Goal: Transaction & Acquisition: Purchase product/service

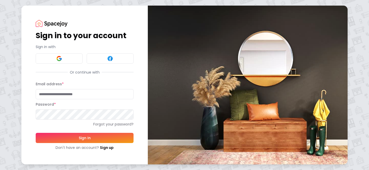
click at [65, 96] on input "Email address *" at bounding box center [85, 94] width 98 height 10
type input "**********"
click at [60, 59] on img at bounding box center [59, 59] width 6 height 6
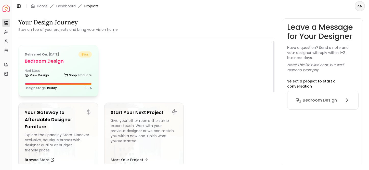
click at [60, 67] on div "Delivered on: [DATE] bliss Bedroom design Next Steps: View Design Shop Products…" at bounding box center [58, 70] width 79 height 51
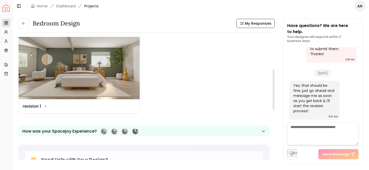
scroll to position [101, 0]
click at [118, 106] on div "Design Name revision 1" at bounding box center [79, 106] width 113 height 6
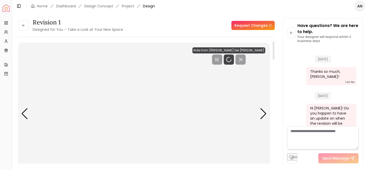
scroll to position [1064, 0]
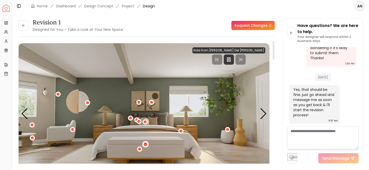
click at [147, 144] on div "1 / 6" at bounding box center [146, 145] width 4 height 4
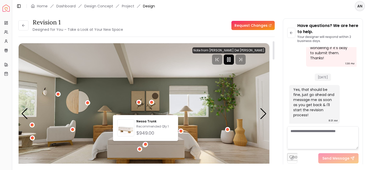
click at [231, 60] on rect "Pause" at bounding box center [229, 60] width 1 height 4
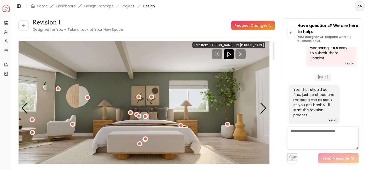
scroll to position [4, 0]
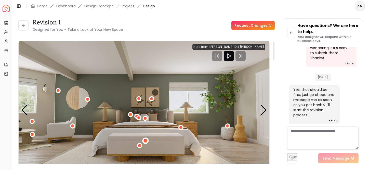
click at [146, 141] on div "1 / 6" at bounding box center [146, 141] width 4 height 4
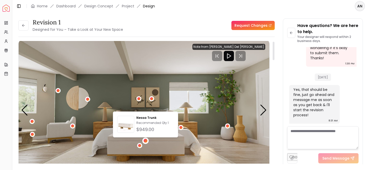
click at [188, 140] on img "1 / 6" at bounding box center [144, 110] width 251 height 141
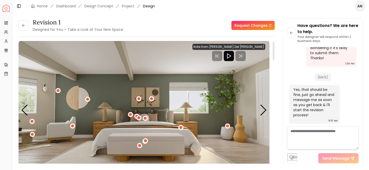
click at [186, 111] on img "1 / 6" at bounding box center [144, 110] width 251 height 141
click at [95, 126] on img "1 / 6" at bounding box center [144, 110] width 251 height 141
click at [178, 127] on div "1 / 6" at bounding box center [181, 127] width 6 height 6
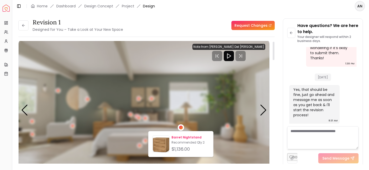
click at [181, 138] on p "Barret Nightstand" at bounding box center [190, 138] width 37 height 4
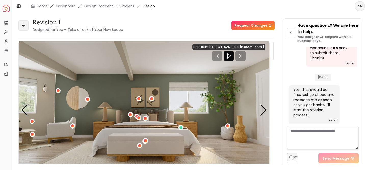
click at [23, 23] on icon at bounding box center [23, 25] width 4 height 4
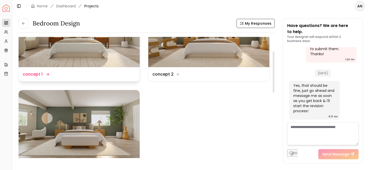
scroll to position [10, 0]
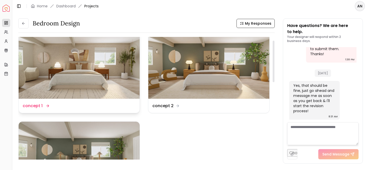
click at [122, 100] on div "Design Name concept 1" at bounding box center [79, 106] width 121 height 14
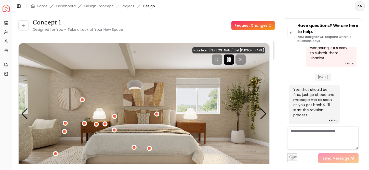
click at [231, 62] on rect "Pause" at bounding box center [229, 60] width 1 height 4
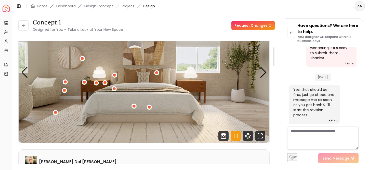
scroll to position [33, 0]
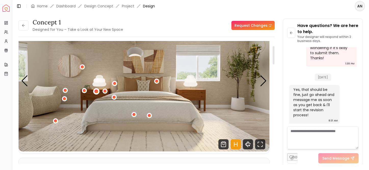
click at [97, 92] on div "1 / 6" at bounding box center [97, 92] width 4 height 4
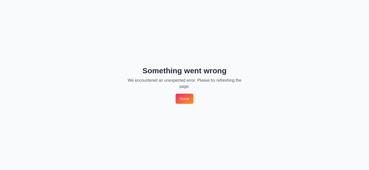
click at [188, 100] on link "Home" at bounding box center [185, 99] width 18 height 10
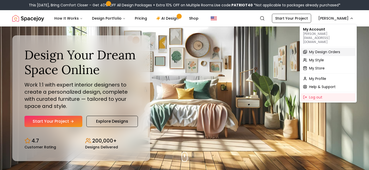
click at [320, 49] on span "My Design Orders" at bounding box center [324, 51] width 31 height 5
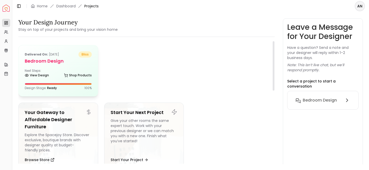
click at [57, 78] on div "View Design Shop Products" at bounding box center [58, 76] width 67 height 5
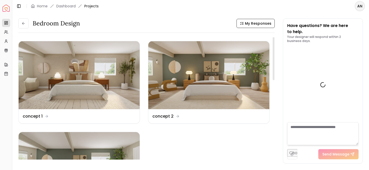
scroll to position [1068, 0]
click at [57, 78] on img at bounding box center [79, 75] width 121 height 68
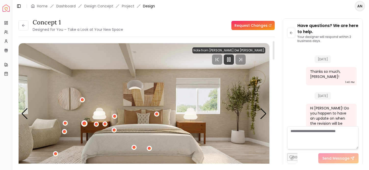
scroll to position [1064, 0]
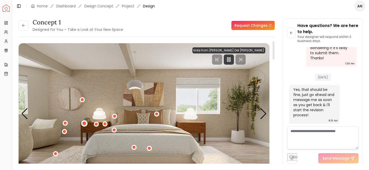
click at [84, 126] on div "1 / 6" at bounding box center [84, 124] width 6 height 6
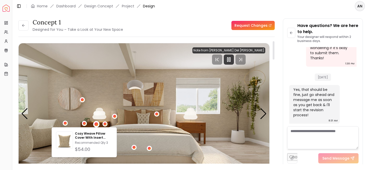
click at [93, 124] on div "1 / 6" at bounding box center [96, 124] width 6 height 6
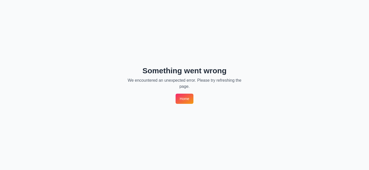
click at [177, 100] on link "Home" at bounding box center [185, 99] width 18 height 10
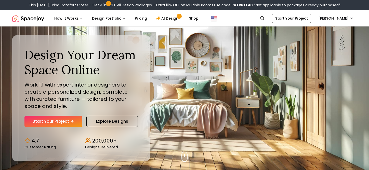
click at [339, 9] on div "This Patriot Day, Bring Comfort Closer – Get 40% OFF All Design Packages + Extr…" at bounding box center [184, 5] width 369 height 10
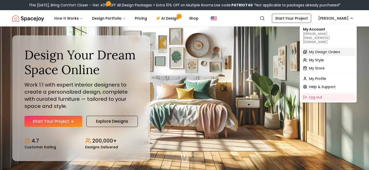
click at [317, 49] on span "My Design Orders" at bounding box center [324, 51] width 31 height 5
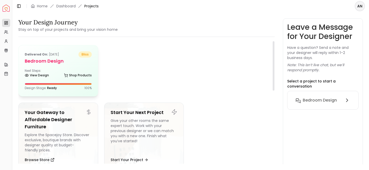
click at [56, 78] on div "View Design Shop Products" at bounding box center [58, 76] width 67 height 5
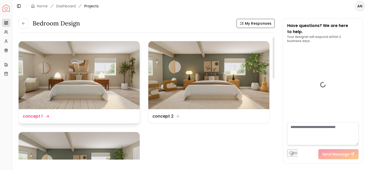
scroll to position [1068, 0]
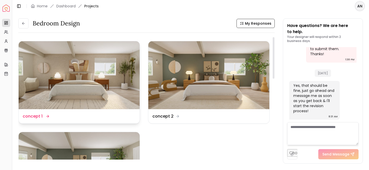
click at [55, 90] on img at bounding box center [79, 75] width 121 height 68
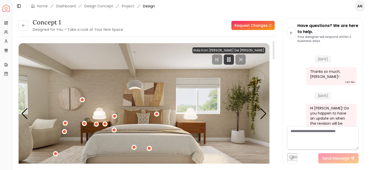
scroll to position [1064, 0]
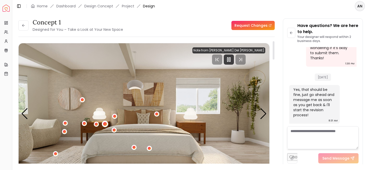
click at [105, 124] on div "1 / 6" at bounding box center [105, 124] width 4 height 4
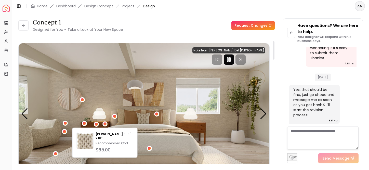
click at [228, 59] on rect "Pause" at bounding box center [227, 60] width 1 height 4
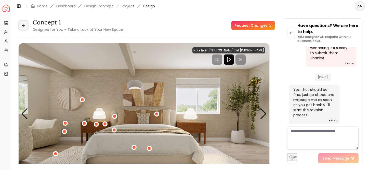
click at [21, 25] on button at bounding box center [23, 25] width 10 height 10
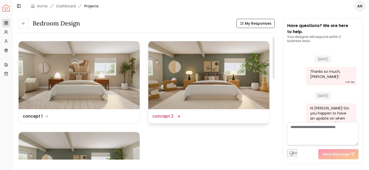
scroll to position [1068, 0]
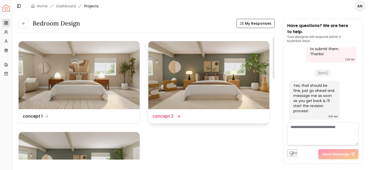
click at [219, 117] on div "Design Name concept 2" at bounding box center [208, 116] width 113 height 6
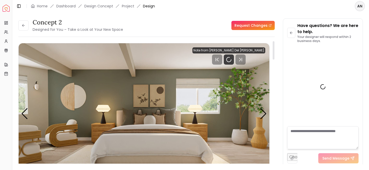
scroll to position [1064, 0]
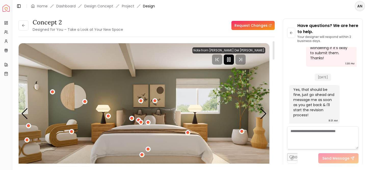
click at [232, 61] on icon "Pause" at bounding box center [229, 60] width 6 height 6
click at [24, 25] on icon at bounding box center [23, 25] width 2 height 0
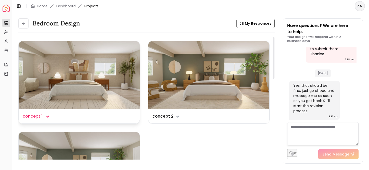
scroll to position [52, 0]
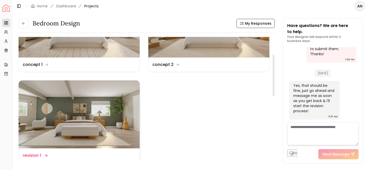
click at [98, 135] on img at bounding box center [79, 115] width 121 height 68
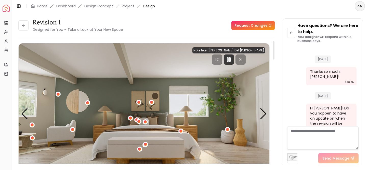
scroll to position [1064, 0]
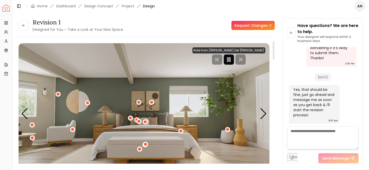
click at [234, 63] on div at bounding box center [229, 60] width 10 height 10
click at [182, 132] on div "1 / 6" at bounding box center [181, 131] width 4 height 4
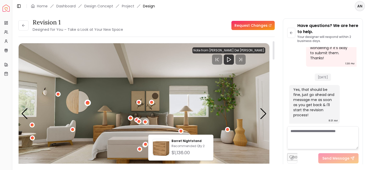
click at [86, 102] on div "1 / 6" at bounding box center [87, 103] width 6 height 6
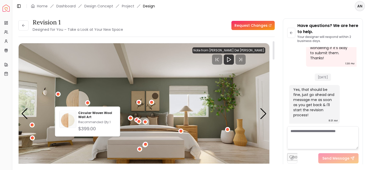
click at [100, 100] on img "1 / 6" at bounding box center [144, 113] width 251 height 141
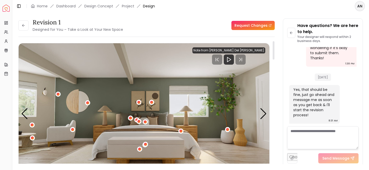
click at [134, 119] on img "1 / 6" at bounding box center [144, 113] width 251 height 141
click at [131, 119] on div "1 / 6" at bounding box center [131, 119] width 4 height 4
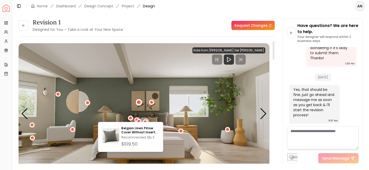
click at [140, 103] on div "1 / 6" at bounding box center [139, 103] width 4 height 4
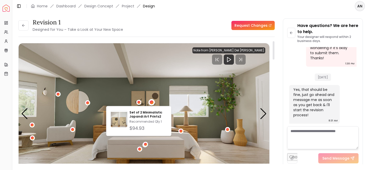
click at [152, 104] on div "1 / 6" at bounding box center [152, 102] width 4 height 4
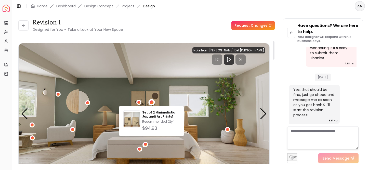
click at [102, 141] on img "1 / 6" at bounding box center [144, 113] width 251 height 141
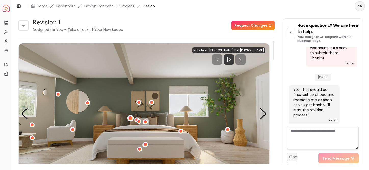
click at [131, 118] on div "1 / 6" at bounding box center [131, 119] width 4 height 4
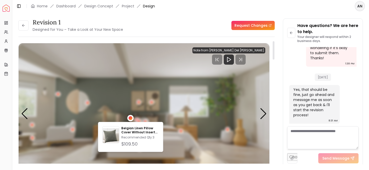
click at [139, 123] on div "Belgian Linen Pillow Cover Without Insert-24"x24" Recommended Qty: 3 $109.50" at bounding box center [130, 137] width 65 height 30
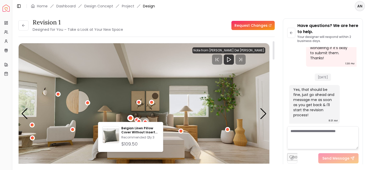
click at [139, 116] on img "1 / 6" at bounding box center [144, 113] width 251 height 141
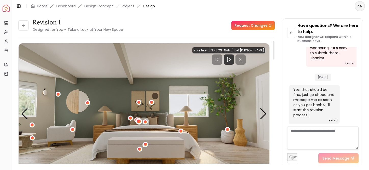
click at [137, 119] on div "1 / 6" at bounding box center [139, 122] width 6 height 6
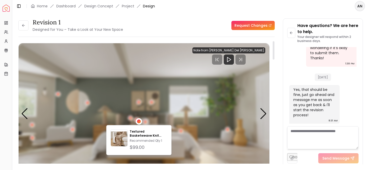
click at [141, 120] on div "1 / 6" at bounding box center [139, 122] width 6 height 6
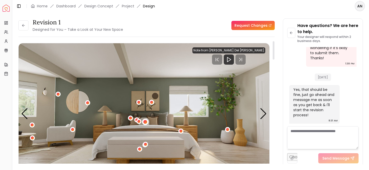
click at [146, 123] on div "1 / 6" at bounding box center [146, 122] width 4 height 4
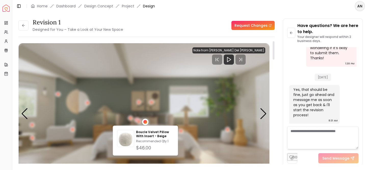
click at [146, 123] on div "1 / 6" at bounding box center [146, 122] width 4 height 4
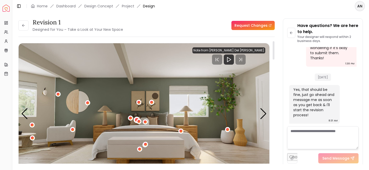
click at [136, 119] on div "1 / 6" at bounding box center [137, 120] width 4 height 4
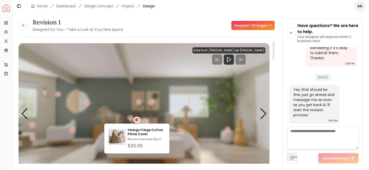
click at [136, 119] on div "1 / 6" at bounding box center [137, 120] width 4 height 4
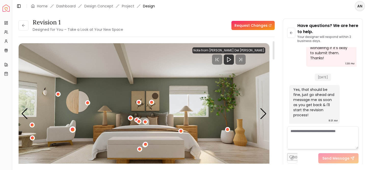
click at [74, 131] on div "1 / 6" at bounding box center [73, 130] width 4 height 4
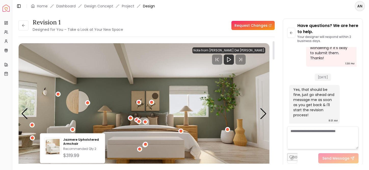
click at [83, 124] on img "1 / 6" at bounding box center [144, 113] width 251 height 141
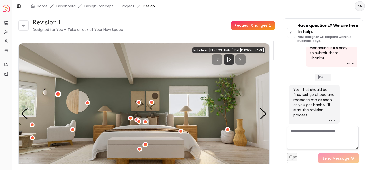
click at [57, 93] on div "1 / 6" at bounding box center [58, 94] width 4 height 4
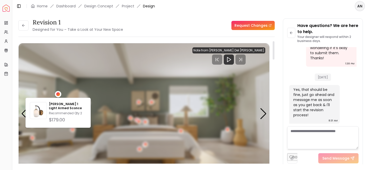
click at [57, 93] on div "1 / 6" at bounding box center [58, 94] width 4 height 4
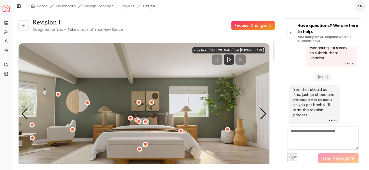
click at [107, 114] on img "1 / 6" at bounding box center [144, 113] width 251 height 141
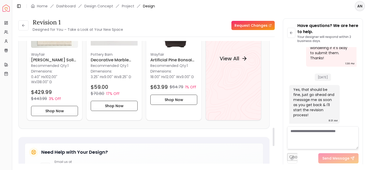
scroll to position [579, 0]
click at [230, 74] on div "View All" at bounding box center [234, 59] width 56 height 124
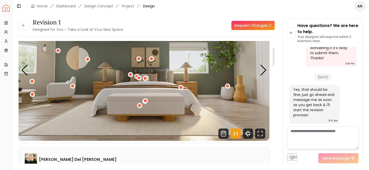
scroll to position [0, 0]
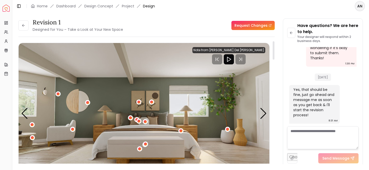
click at [232, 57] on icon "Play" at bounding box center [229, 59] width 6 height 6
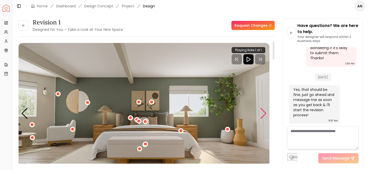
click at [264, 113] on div "Next slide" at bounding box center [263, 113] width 7 height 11
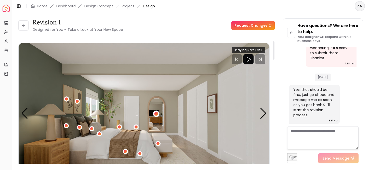
click at [156, 113] on div "2 / 6" at bounding box center [156, 114] width 4 height 4
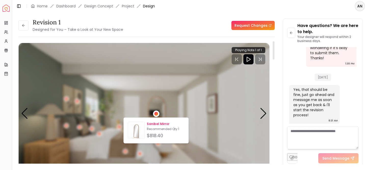
click at [159, 124] on p "Sanibel Mirror" at bounding box center [165, 124] width 37 height 4
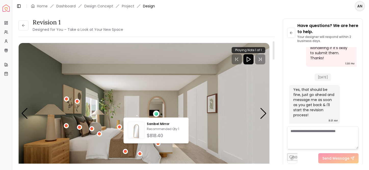
click at [224, 121] on img "2 / 6" at bounding box center [144, 113] width 251 height 141
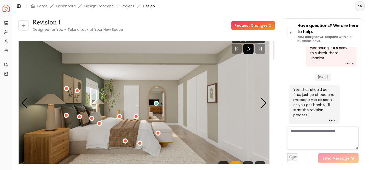
scroll to position [0, 0]
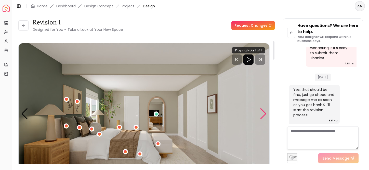
click at [265, 112] on div "Next slide" at bounding box center [263, 113] width 7 height 11
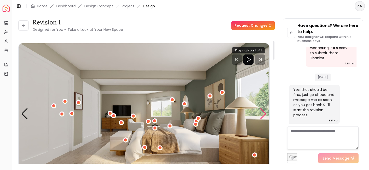
click at [264, 113] on div "Next slide" at bounding box center [263, 113] width 7 height 11
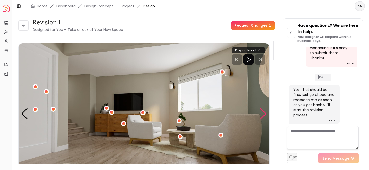
click at [263, 115] on div "Next slide" at bounding box center [263, 113] width 7 height 11
